Goal: Information Seeking & Learning: Learn about a topic

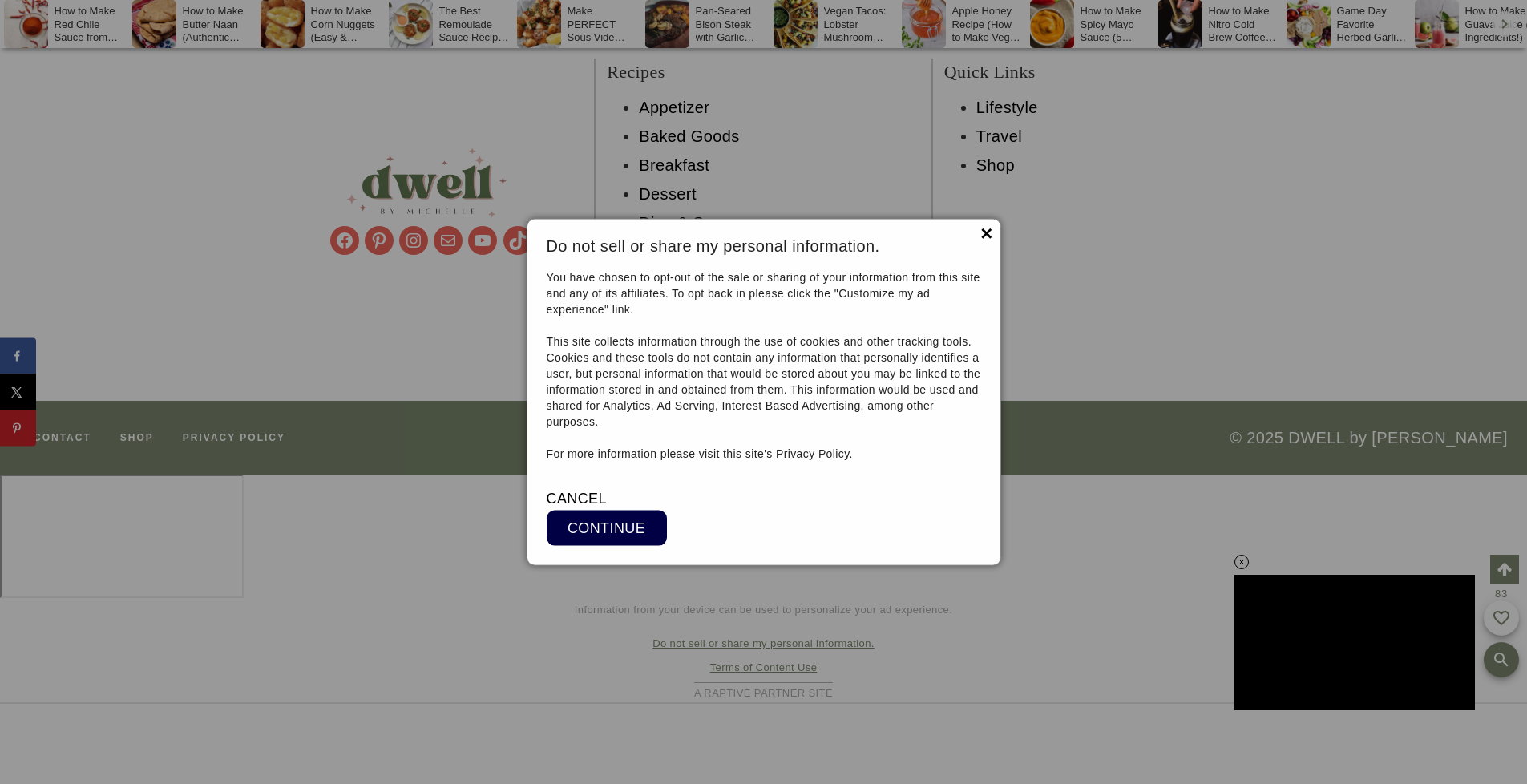
scroll to position [17245, 0]
